Goal: Find specific page/section: Find specific page/section

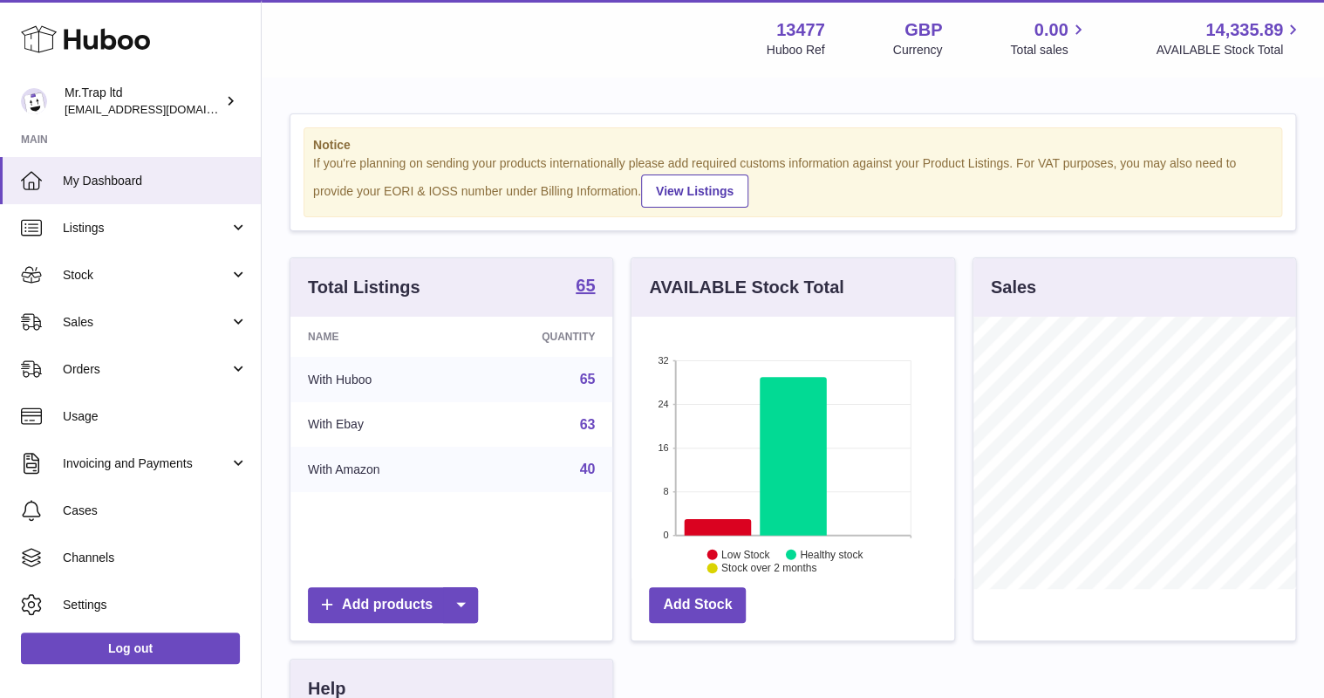
scroll to position [272, 322]
click at [84, 314] on span "Sales" at bounding box center [146, 322] width 167 height 17
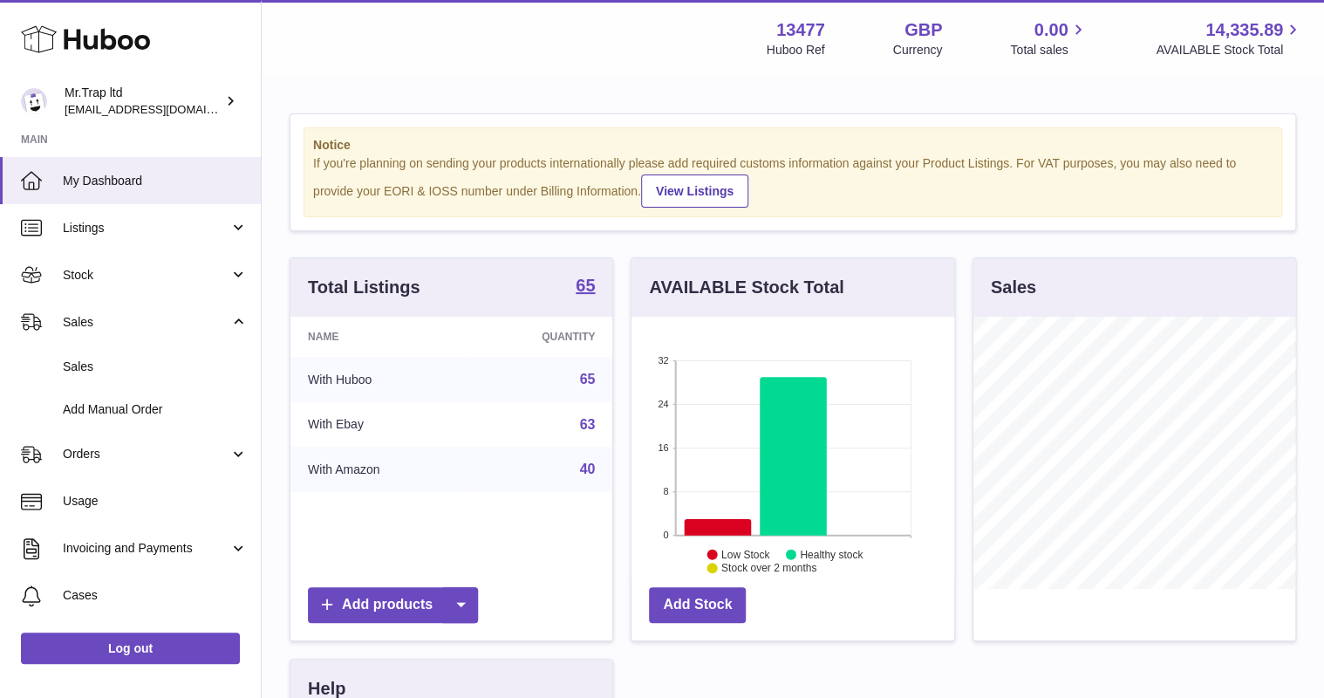
click at [97, 371] on span "Sales" at bounding box center [155, 367] width 185 height 17
